Goal: Task Accomplishment & Management: Complete application form

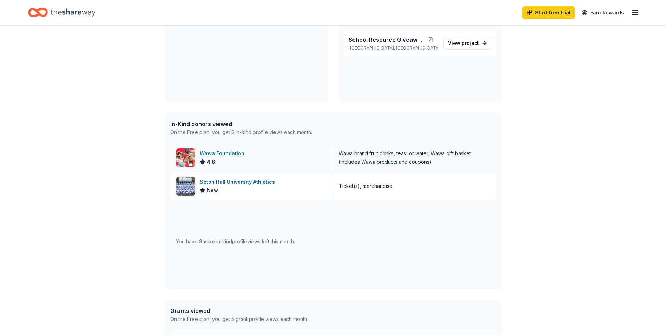
scroll to position [105, 0]
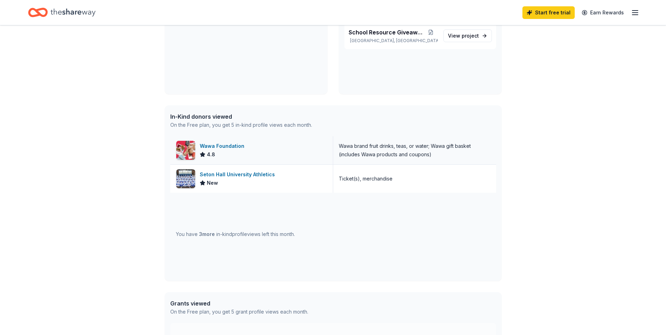
click at [222, 146] on div "Wawa Foundation" at bounding box center [223, 146] width 47 height 8
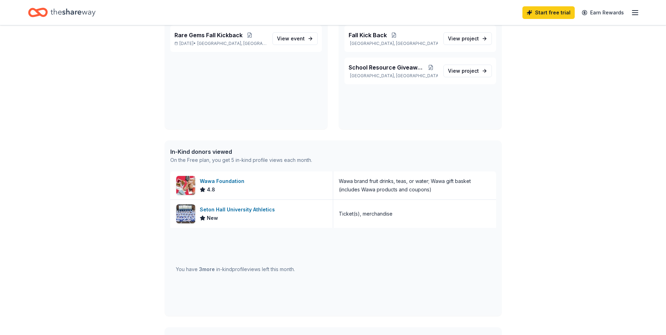
scroll to position [0, 0]
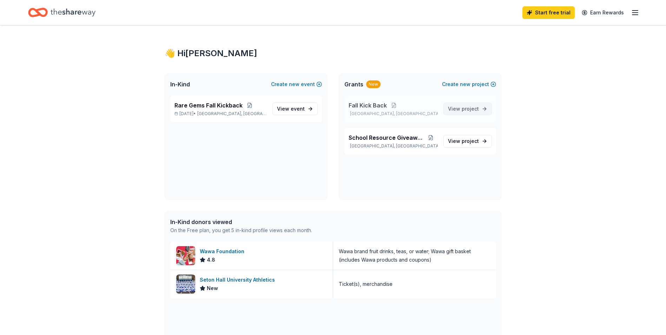
click at [474, 106] on span "project" at bounding box center [470, 109] width 17 height 6
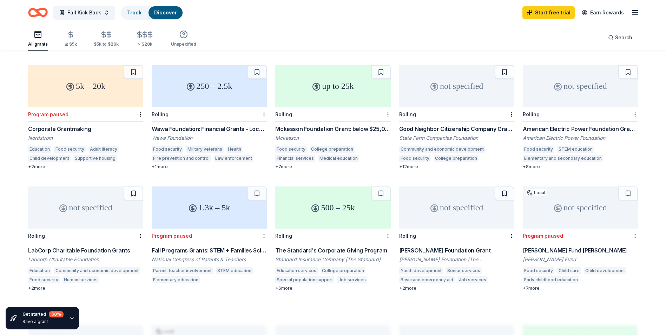
scroll to position [316, 0]
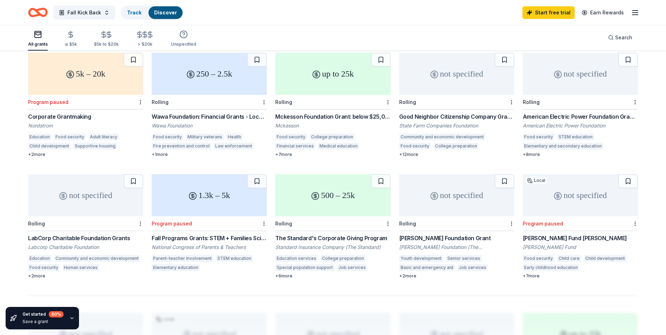
click at [87, 234] on div "LabCorp Charitable Foundation Grants" at bounding box center [85, 238] width 115 height 8
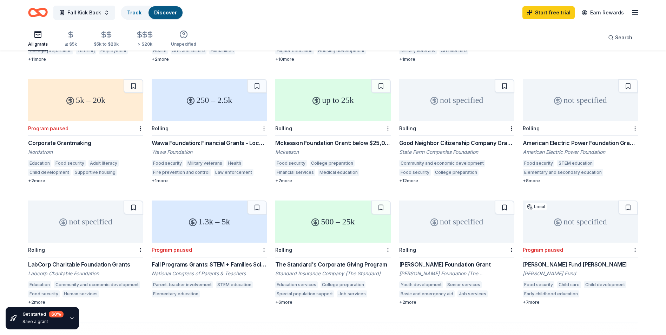
scroll to position [281, 0]
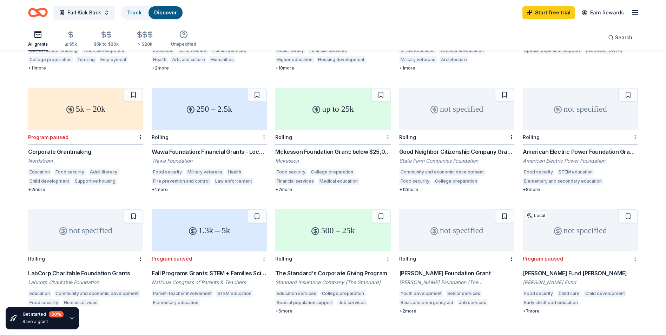
click at [303, 147] on div "Mckesson Foundation Grant: below $25,000" at bounding box center [332, 151] width 115 height 8
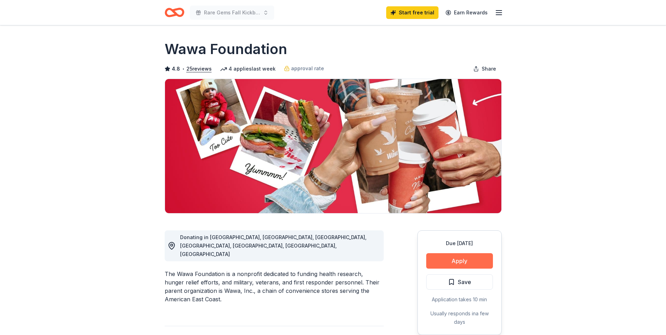
click at [444, 258] on button "Apply" at bounding box center [459, 260] width 67 height 15
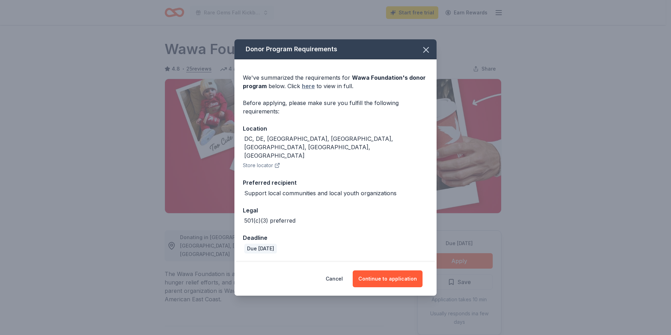
click at [306, 90] on link "here" at bounding box center [308, 86] width 13 height 8
click at [378, 270] on button "Continue to application" at bounding box center [388, 278] width 70 height 17
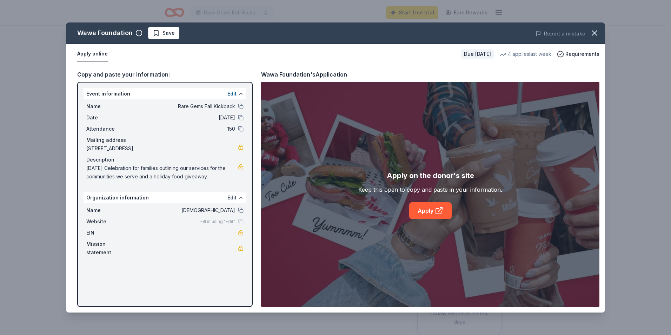
click at [232, 198] on button "Edit" at bounding box center [231, 197] width 9 height 8
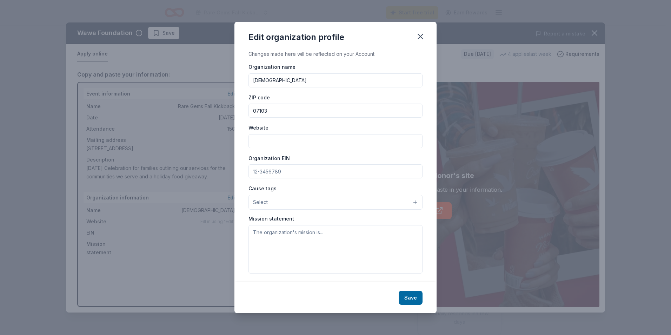
drag, startPoint x: 324, startPoint y: 80, endPoint x: 251, endPoint y: 87, distance: 73.0
click at [251, 87] on input "Sardis Temple Baptist Church" at bounding box center [336, 80] width 174 height 14
type input "Rare Gems Community Development Corporation"
click at [261, 139] on input "Website" at bounding box center [336, 141] width 174 height 14
click at [261, 144] on input "Website" at bounding box center [336, 141] width 174 height 14
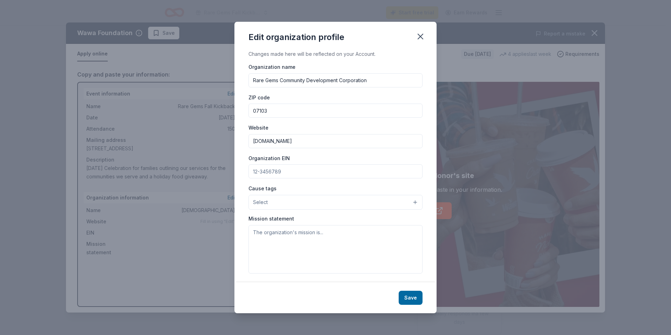
type input "raregemscommunity.org"
click at [282, 168] on input "Organization EIN" at bounding box center [336, 171] width 174 height 14
drag, startPoint x: 282, startPoint y: 170, endPoint x: 272, endPoint y: 170, distance: 9.9
click at [272, 170] on input "Organization EIN" at bounding box center [336, 171] width 174 height 14
type input "87-2806822"
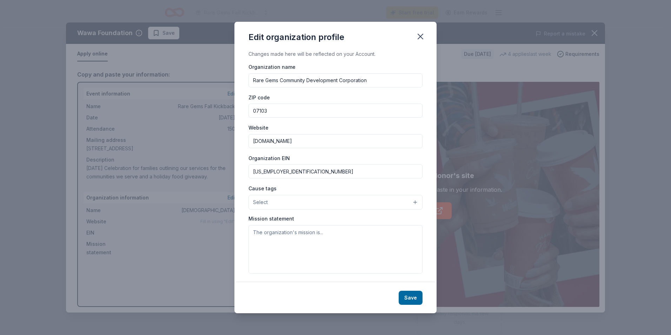
click at [411, 203] on button "Select" at bounding box center [336, 202] width 174 height 15
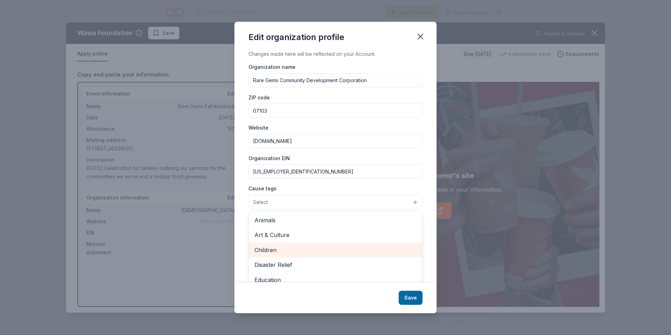
click at [281, 251] on span "Children" at bounding box center [336, 249] width 162 height 9
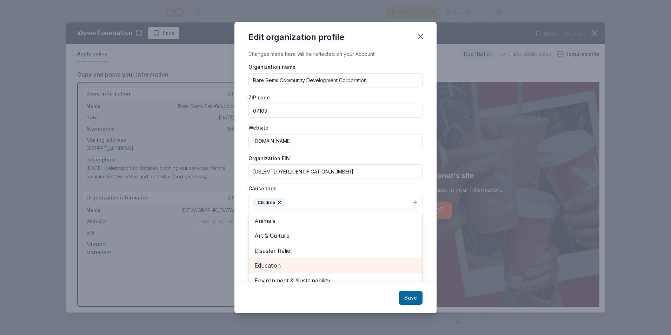
click at [274, 265] on span "Education" at bounding box center [336, 265] width 162 height 9
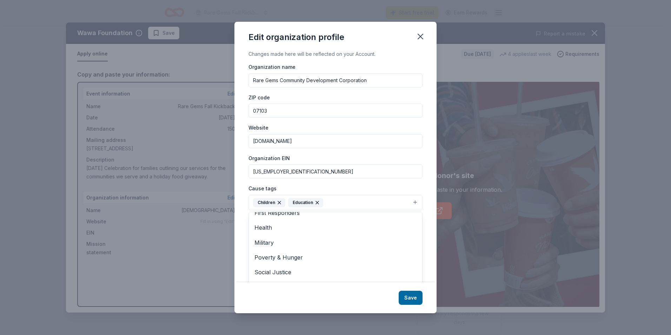
scroll to position [68, 0]
click at [314, 259] on span "Poverty & Hunger" at bounding box center [336, 256] width 162 height 9
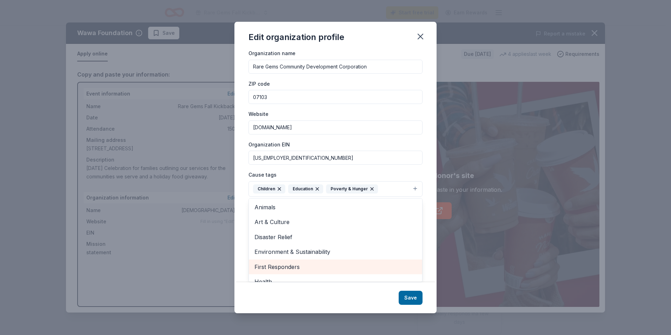
scroll to position [0, 0]
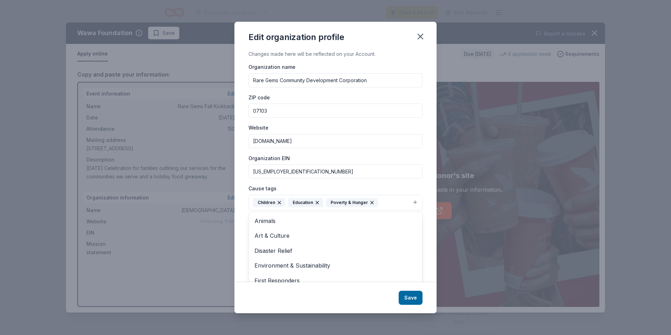
click at [428, 252] on div "Changes made here will be reflected on your Account. Organization name Rare Gem…" at bounding box center [335, 166] width 202 height 232
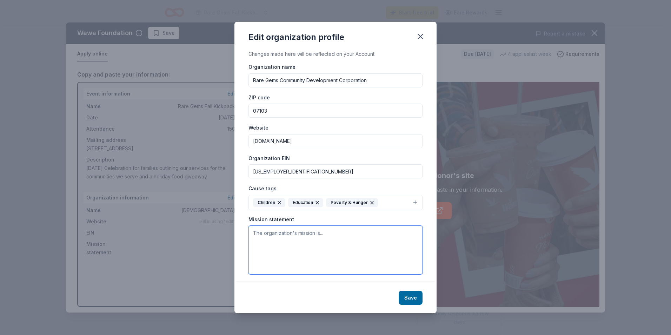
click at [257, 233] on textarea at bounding box center [336, 250] width 174 height 48
paste textarea "The mission of Rare Gems Community Development Corporation is to promote initia…"
drag, startPoint x: 331, startPoint y: 233, endPoint x: 310, endPoint y: 237, distance: 21.4
click at [310, 237] on textarea "The mission of Rare Gems CDC is The mission of Rare Gems Community Development …" at bounding box center [336, 250] width 174 height 48
click at [331, 231] on textarea "The mission of Rare Gems CDC is The mission of Rare Gems Community Development …" at bounding box center [336, 250] width 174 height 48
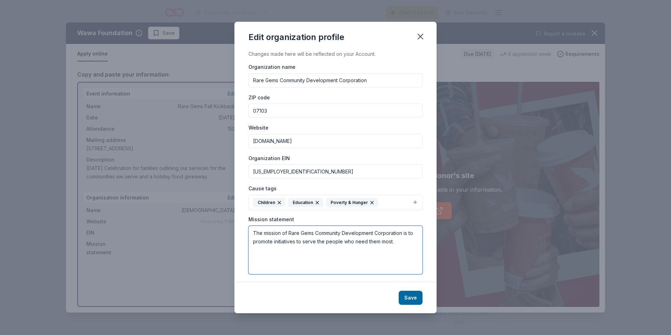
type textarea "The mission of Rare Gems Community Development Corporation is to promote initia…"
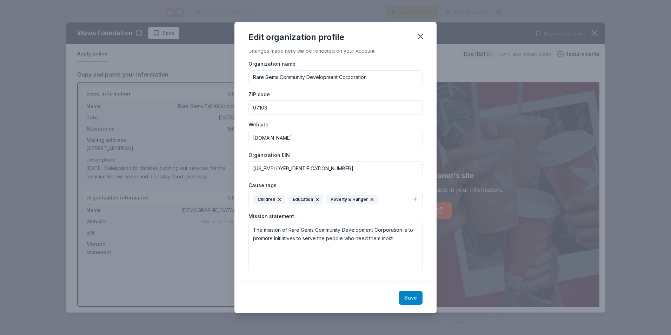
click at [411, 296] on button "Save" at bounding box center [411, 298] width 24 height 14
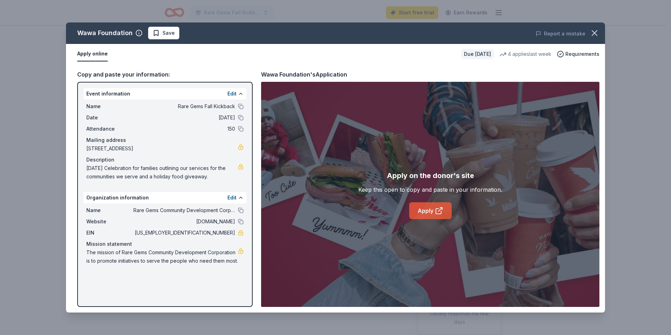
click at [429, 208] on link "Apply" at bounding box center [430, 210] width 42 height 17
